Goal: Information Seeking & Learning: Learn about a topic

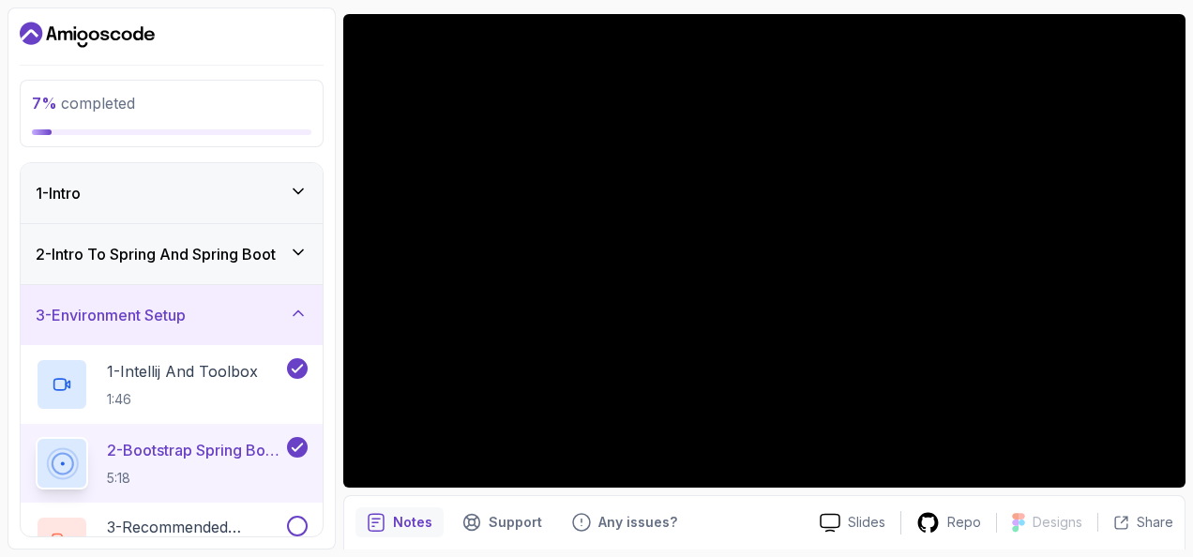
scroll to position [204, 0]
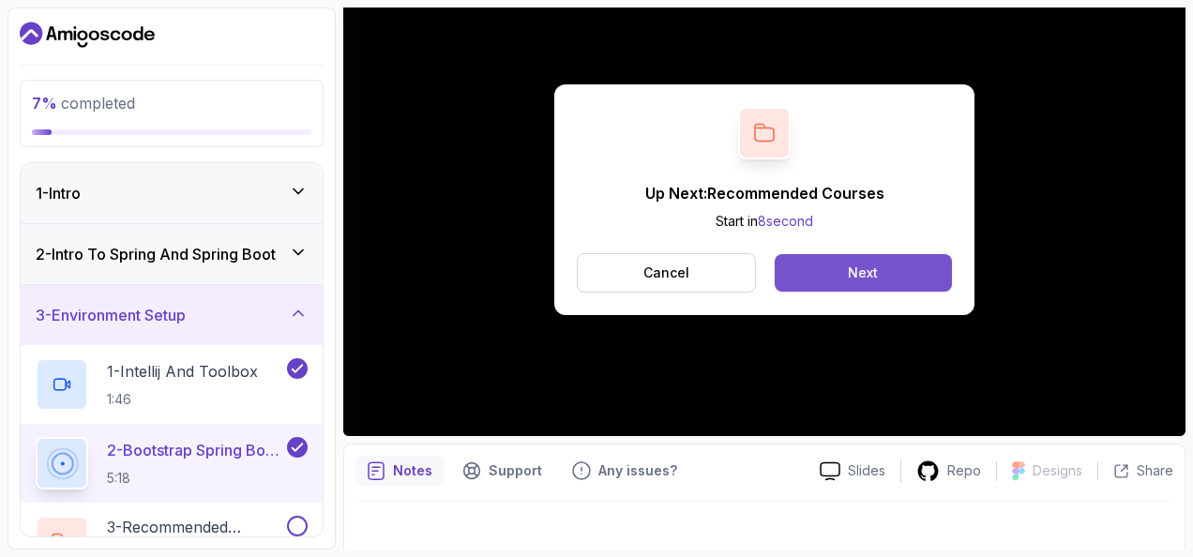
click at [917, 270] on button "Next" at bounding box center [863, 273] width 177 height 38
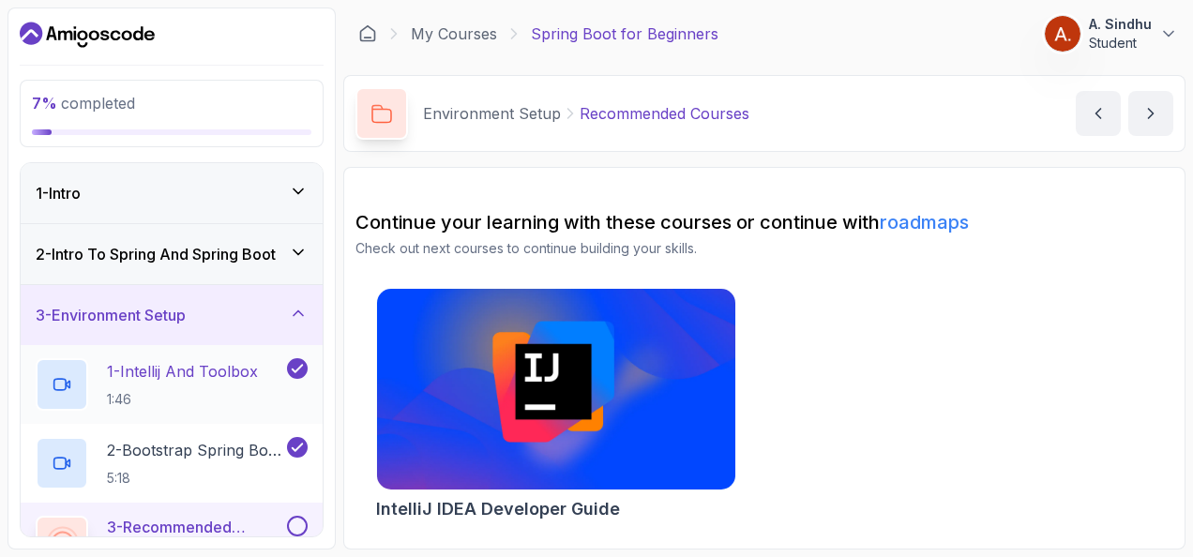
scroll to position [182, 0]
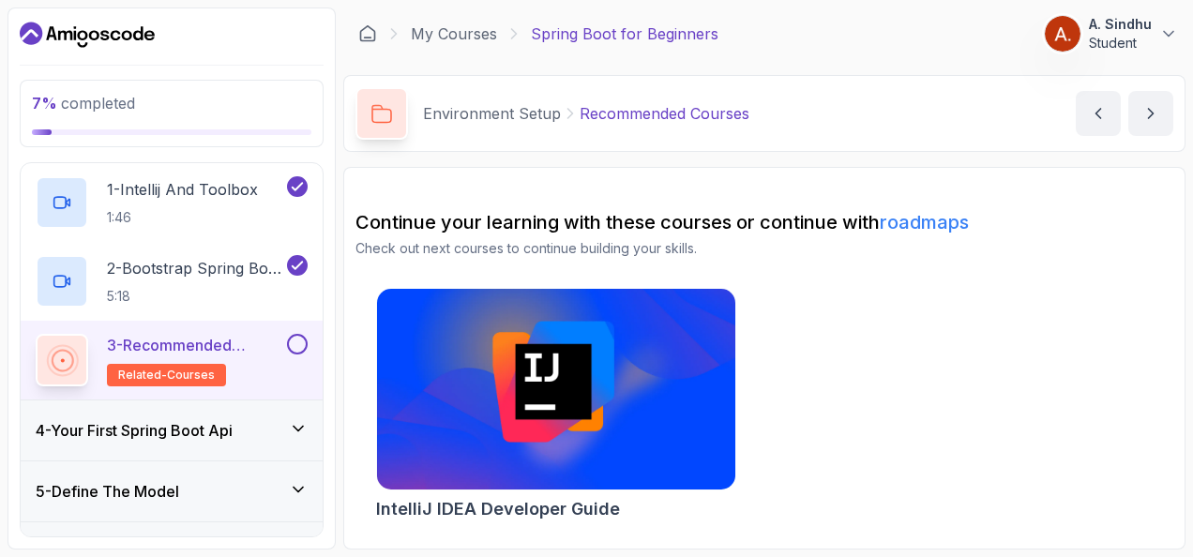
click at [150, 419] on h3 "4 - Your First Spring Boot Api" at bounding box center [134, 430] width 197 height 23
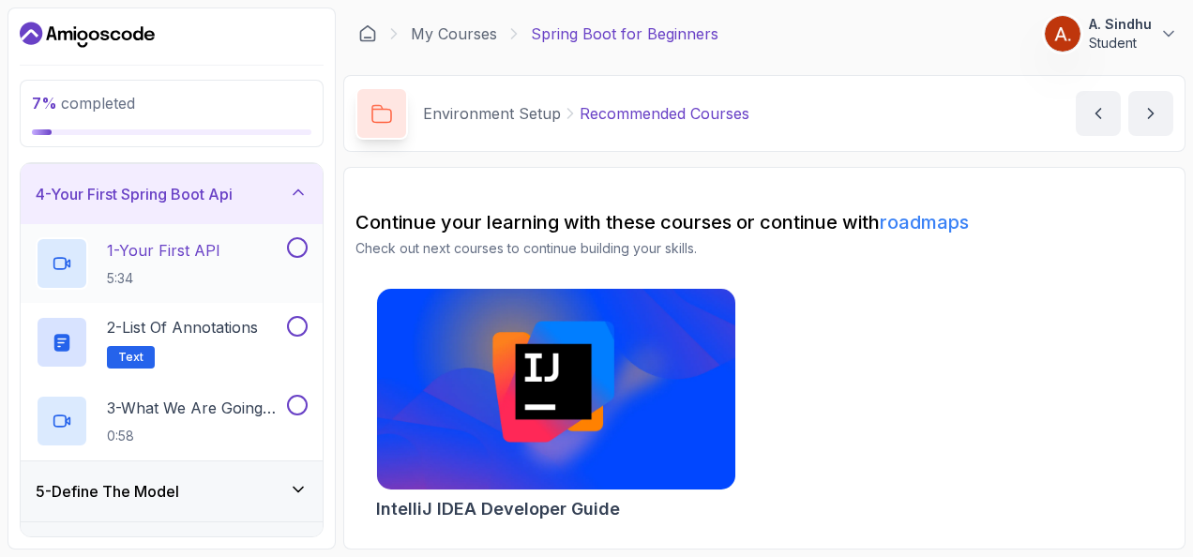
click at [204, 250] on p "1 - Your First API" at bounding box center [163, 250] width 113 height 23
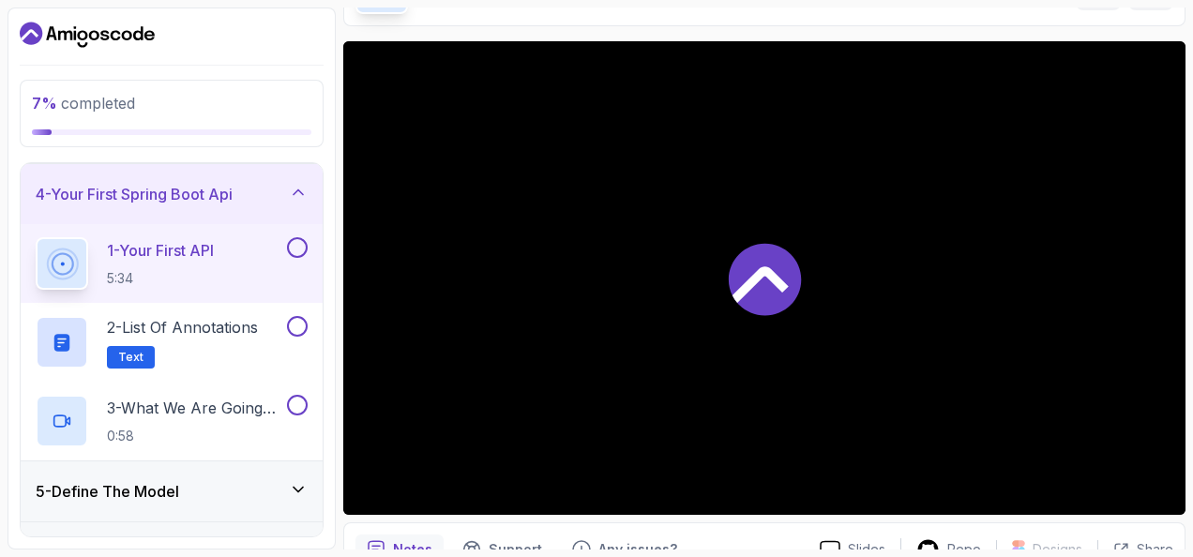
scroll to position [128, 0]
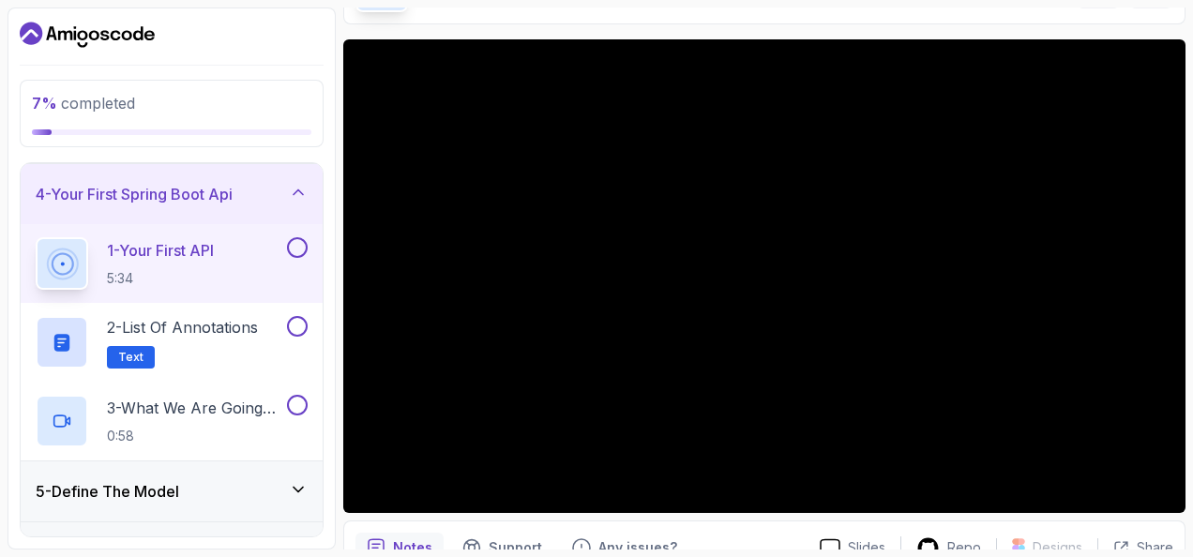
click at [36, 237] on button "1 - Your First API 5:34" at bounding box center [172, 263] width 272 height 53
